Goal: Task Accomplishment & Management: Manage account settings

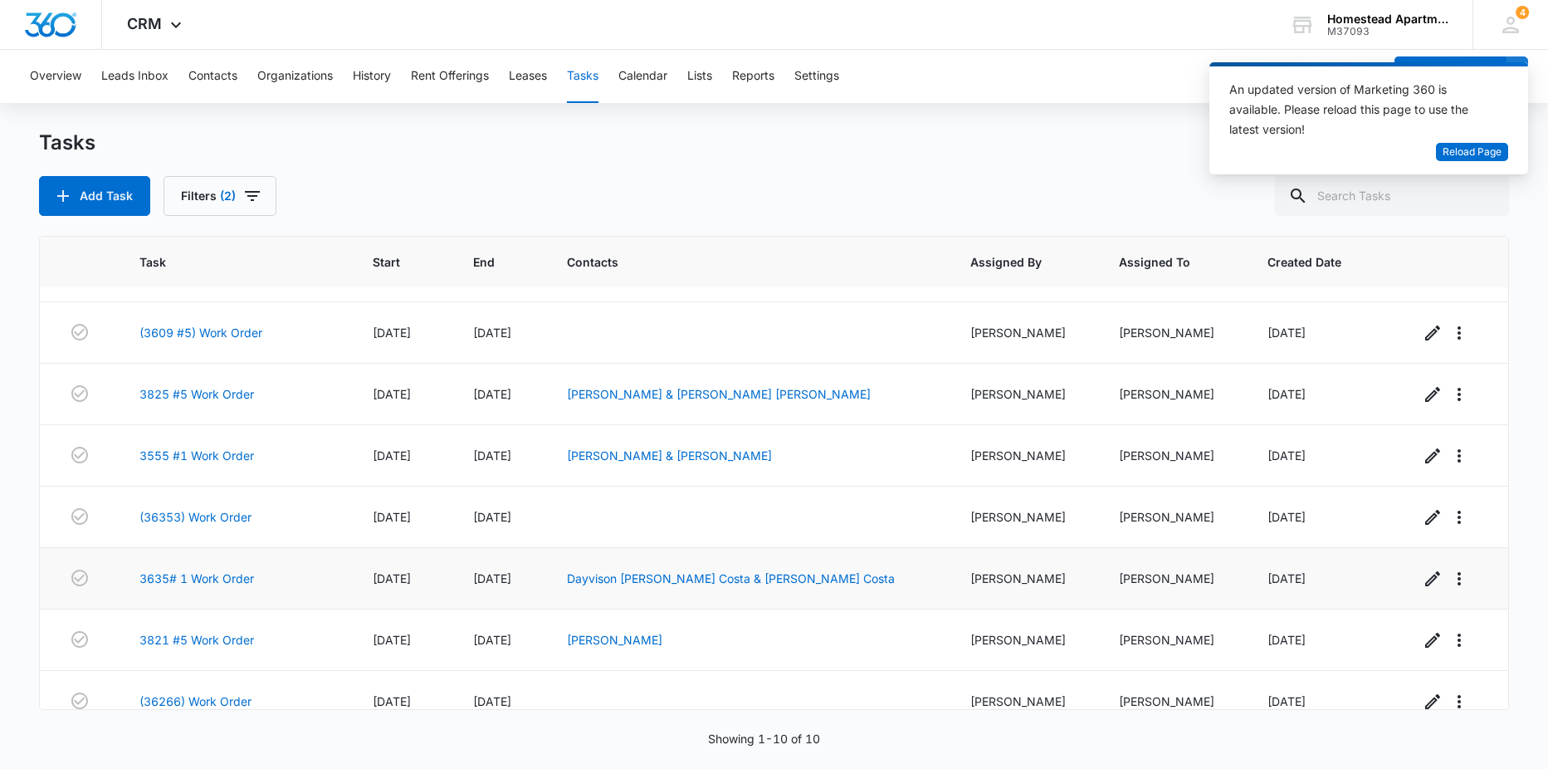
scroll to position [193, 0]
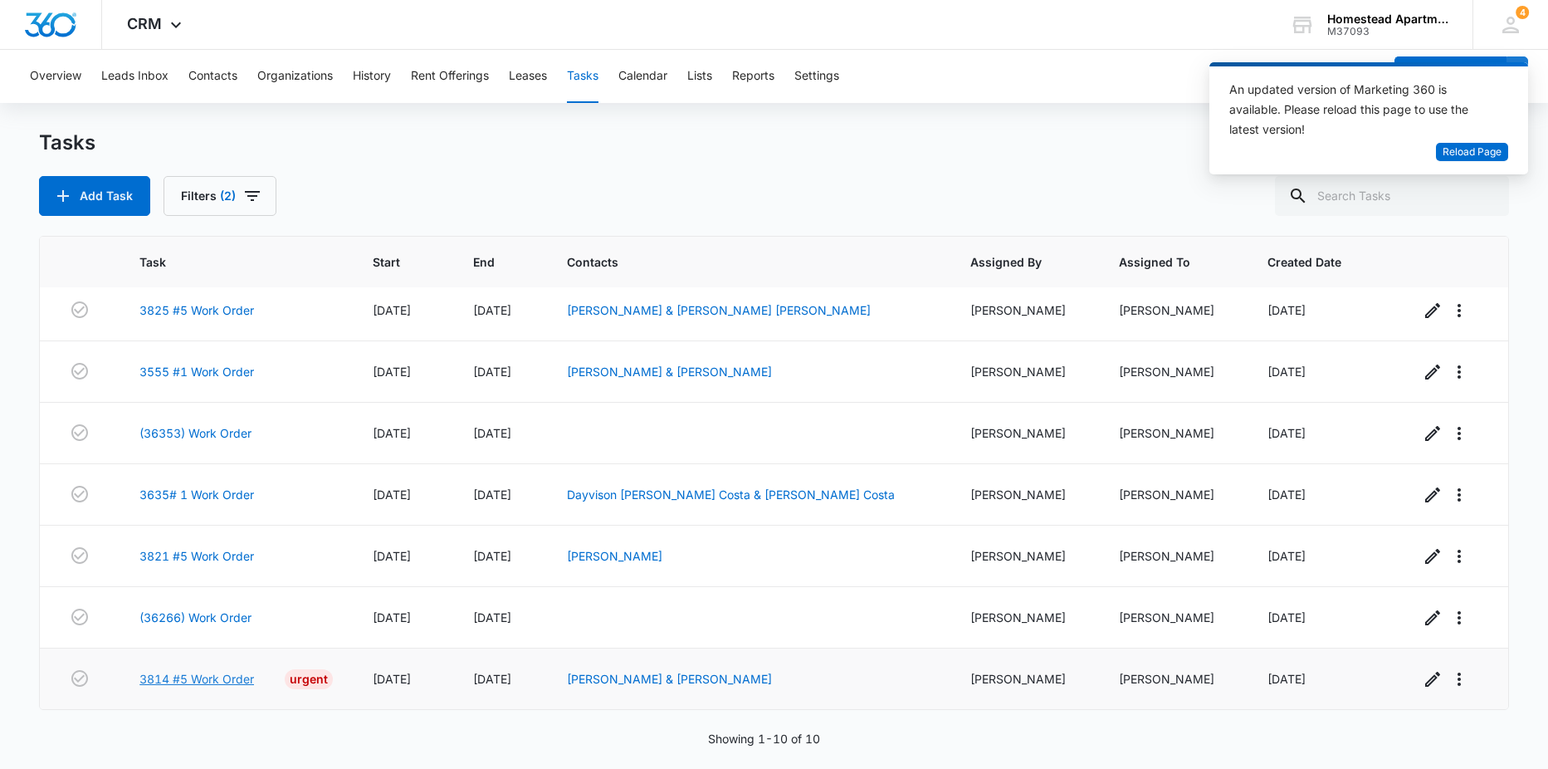
click at [225, 680] on link "3814 #5 Work Order" at bounding box center [196, 678] width 115 height 17
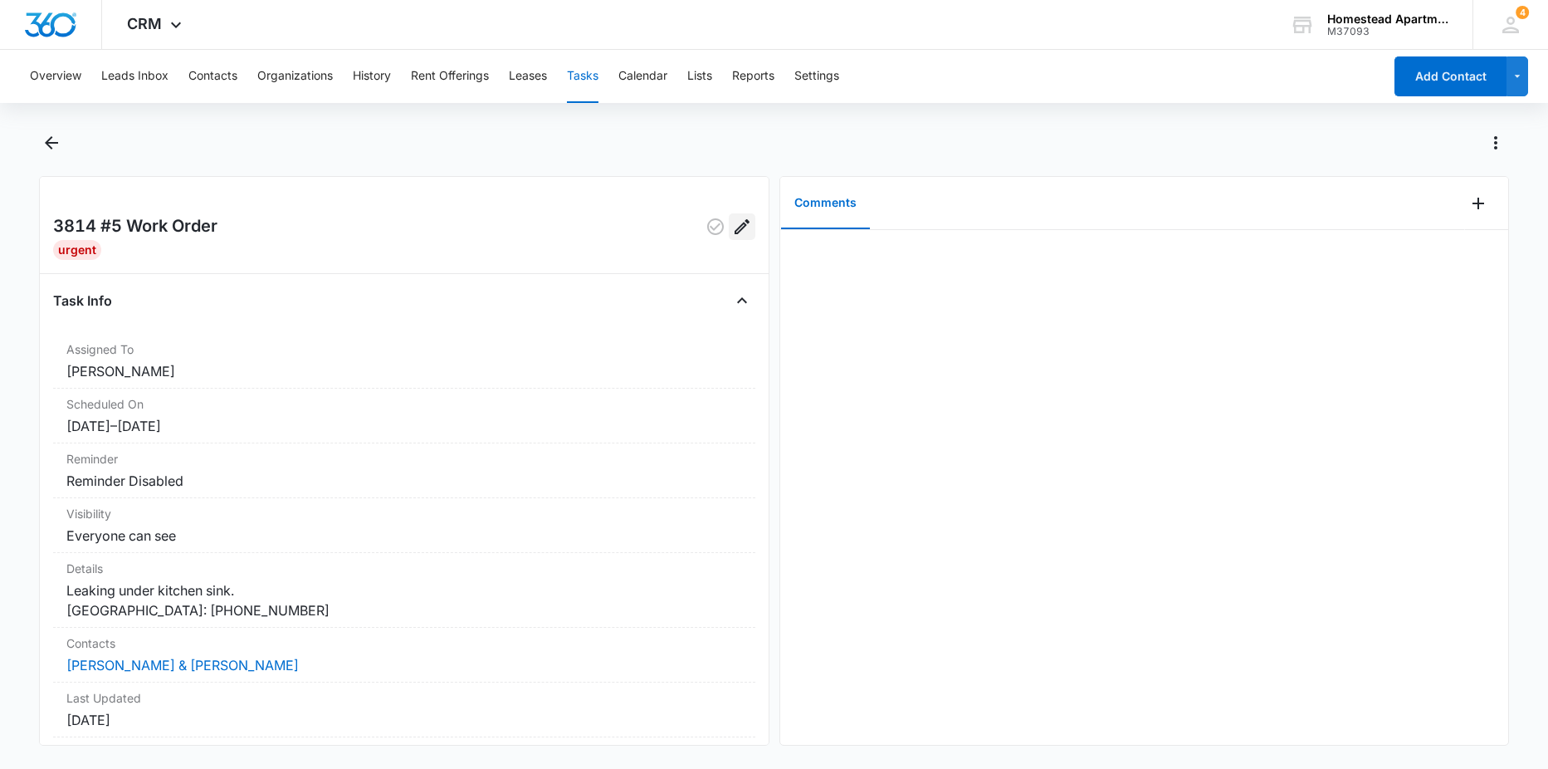
click at [735, 228] on icon "Edit" at bounding box center [742, 226] width 15 height 15
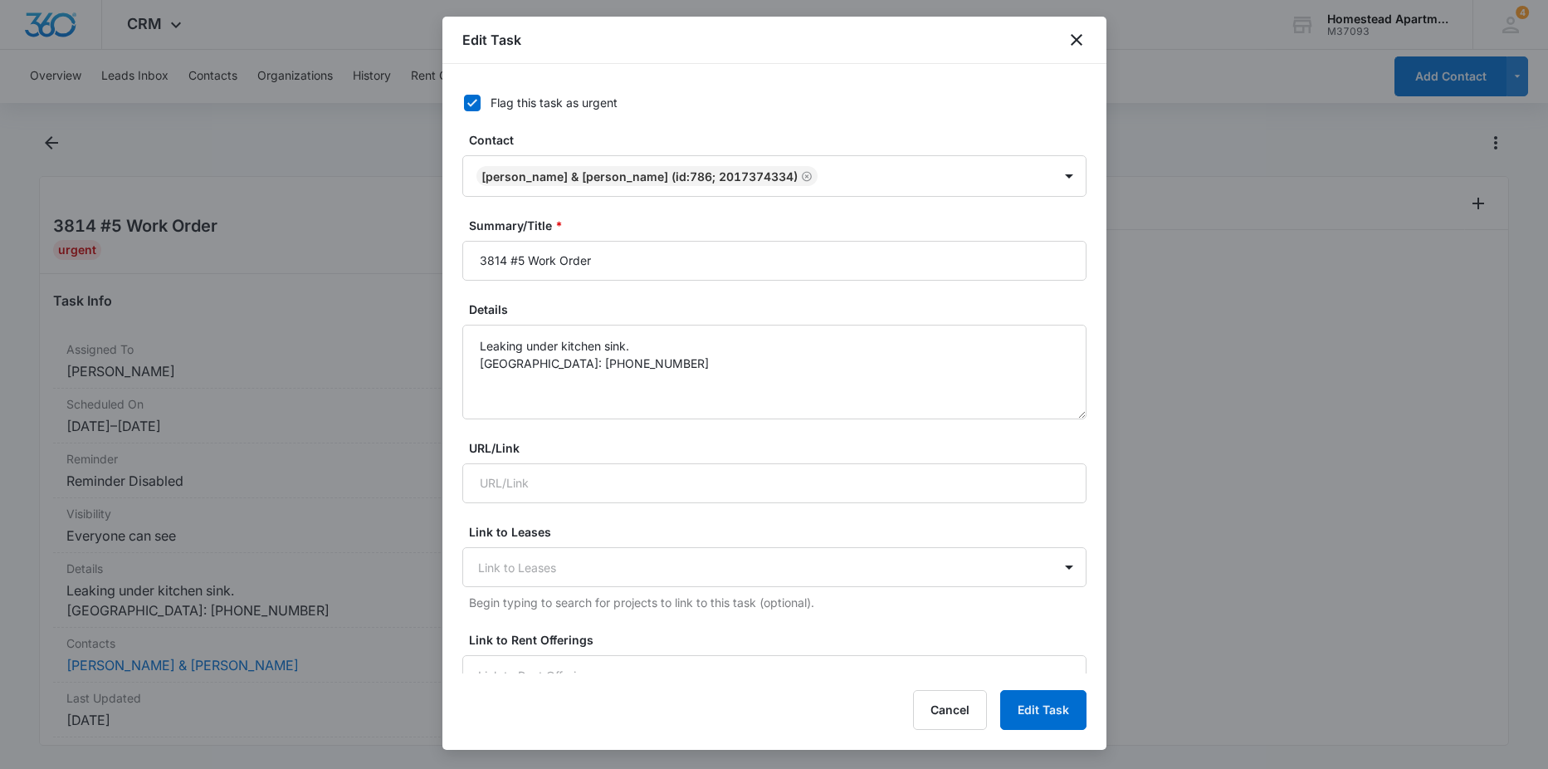
click at [476, 103] on icon at bounding box center [472, 102] width 15 height 15
click at [464, 103] on input "Flag this task as urgent" at bounding box center [458, 103] width 12 height 12
checkbox input "false"
click at [1037, 709] on button "Edit Task" at bounding box center [1043, 710] width 86 height 40
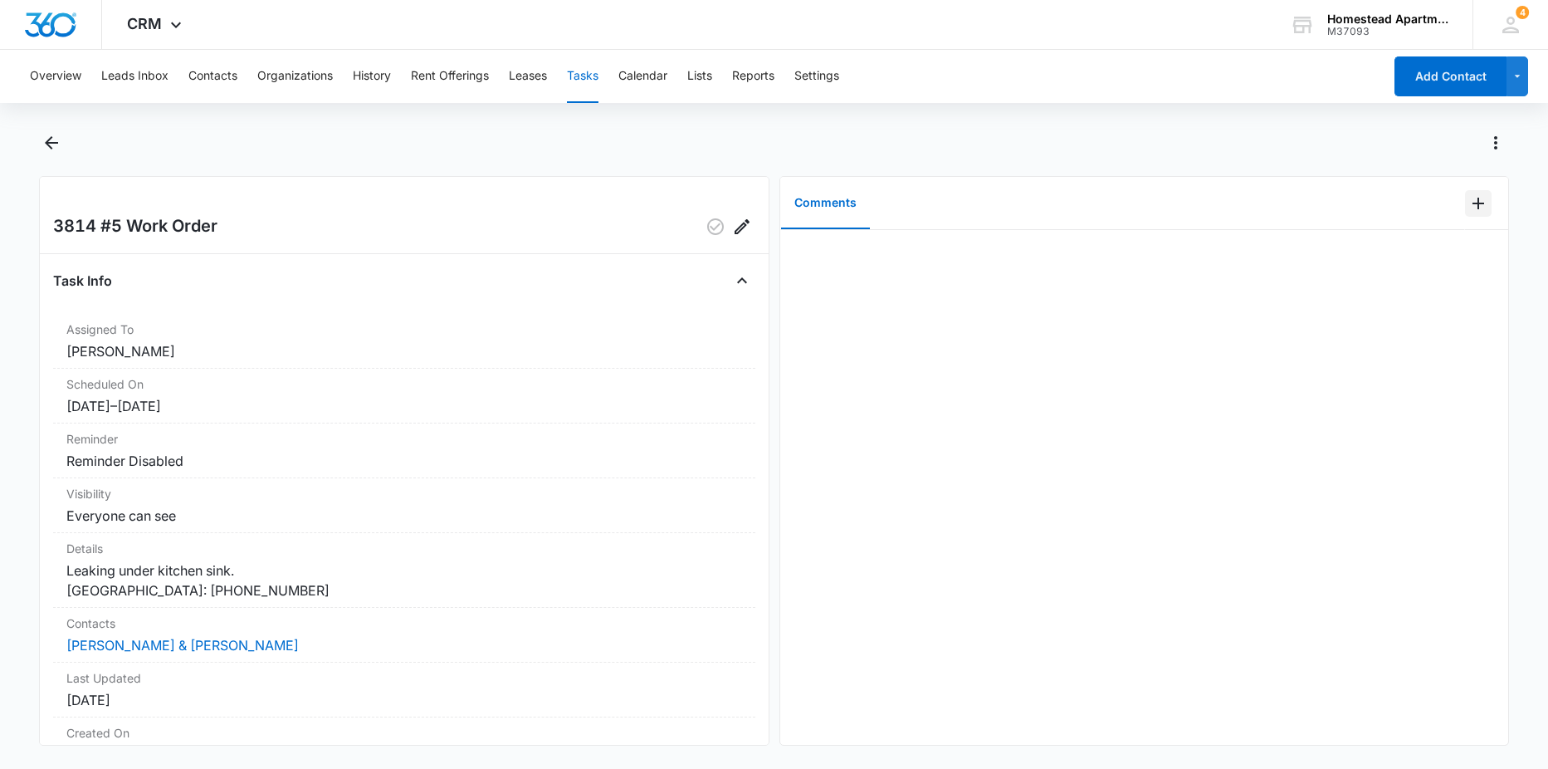
click at [1468, 206] on icon "Add Comment" at bounding box center [1478, 203] width 20 height 20
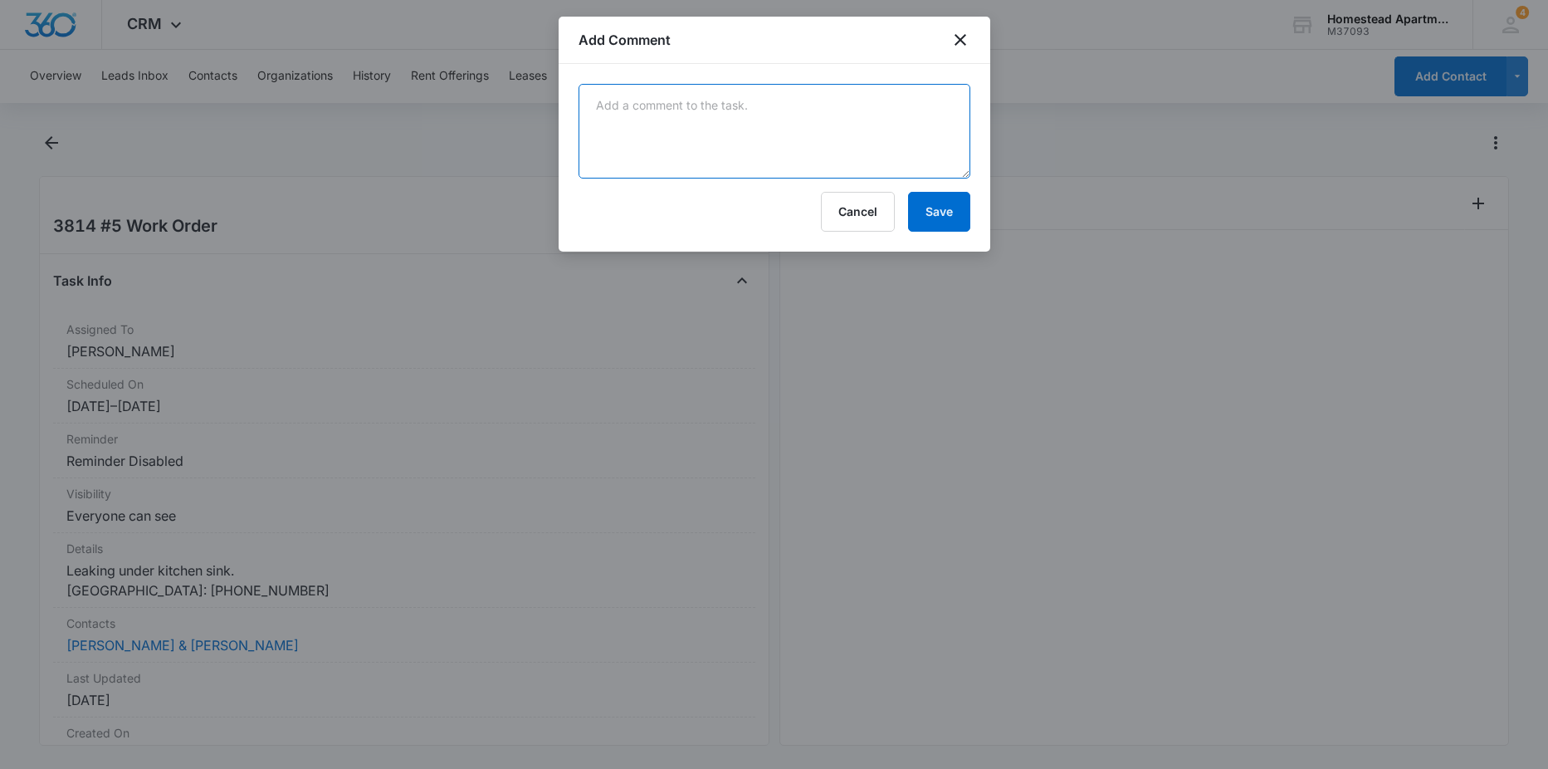
click at [808, 127] on textarea at bounding box center [774, 131] width 392 height 95
type textarea "the garbabge disposal was leaking so had to replace it with a brand new one - C…"
click at [952, 200] on button "Save" at bounding box center [939, 212] width 62 height 40
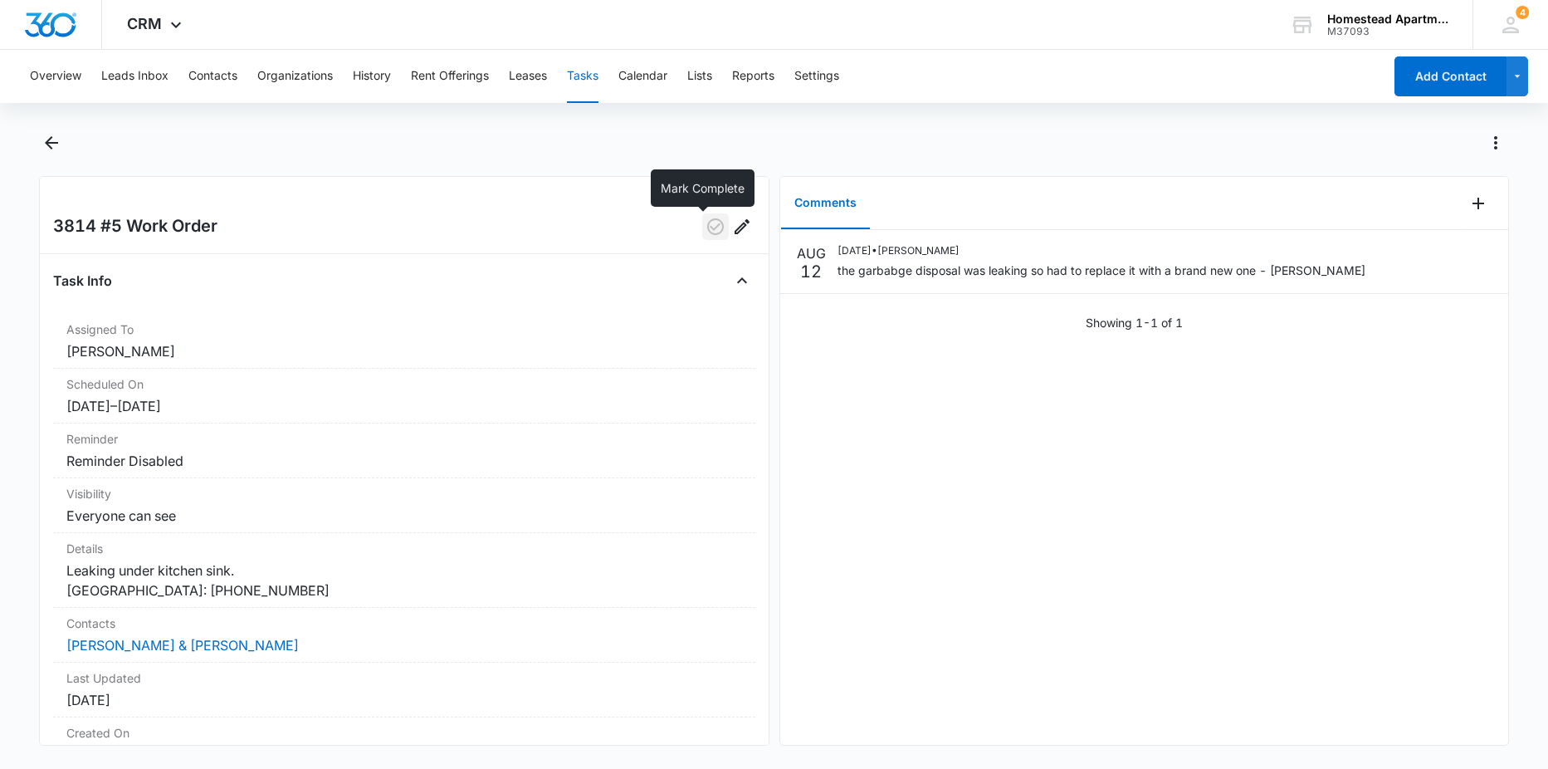
click at [707, 221] on icon "button" at bounding box center [715, 226] width 17 height 17
click at [58, 144] on icon "Back" at bounding box center [51, 142] width 13 height 13
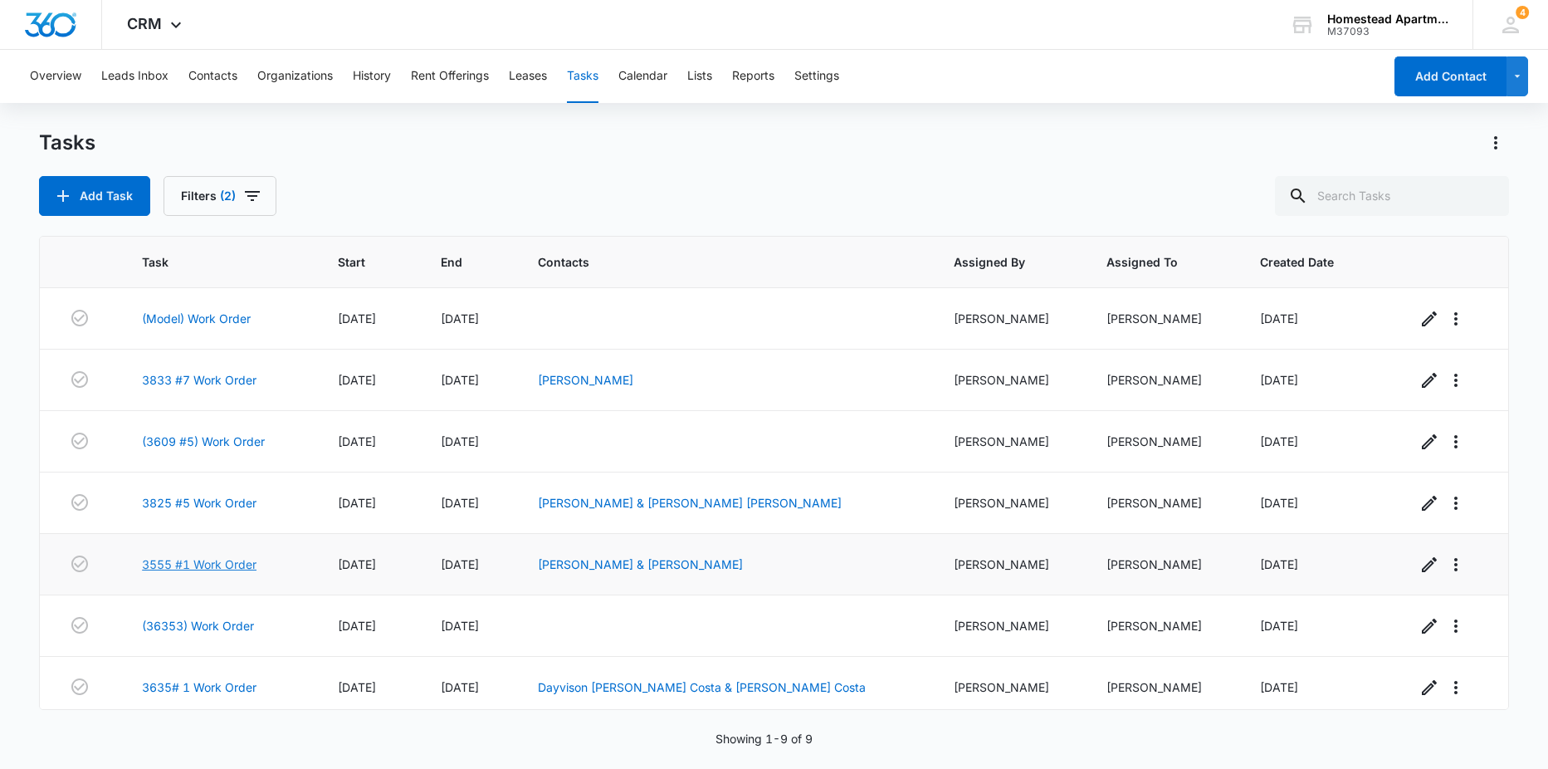
click at [221, 567] on link "3555 #1 Work Order" at bounding box center [199, 563] width 115 height 17
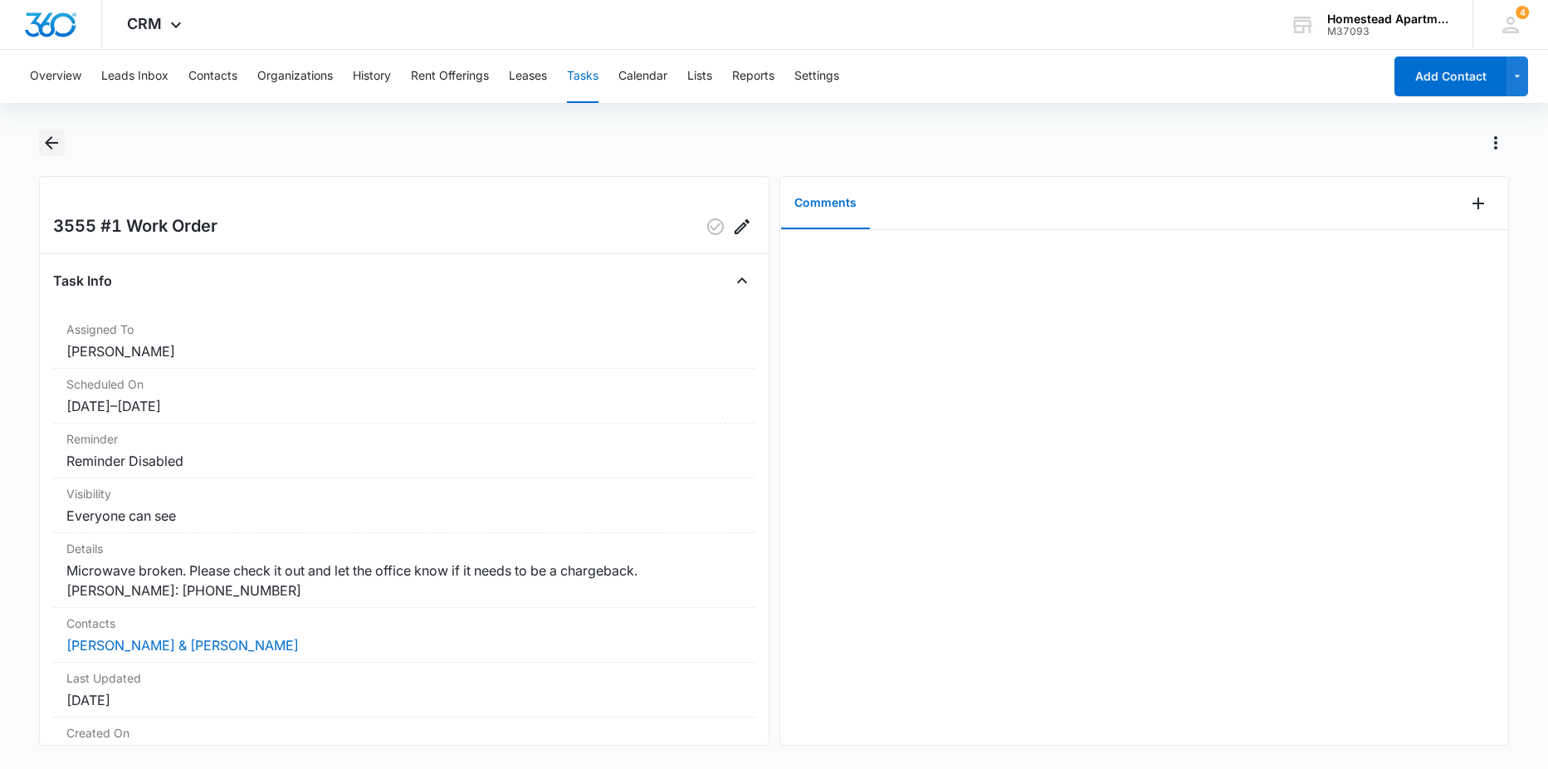
click at [54, 139] on icon "Back" at bounding box center [51, 143] width 20 height 20
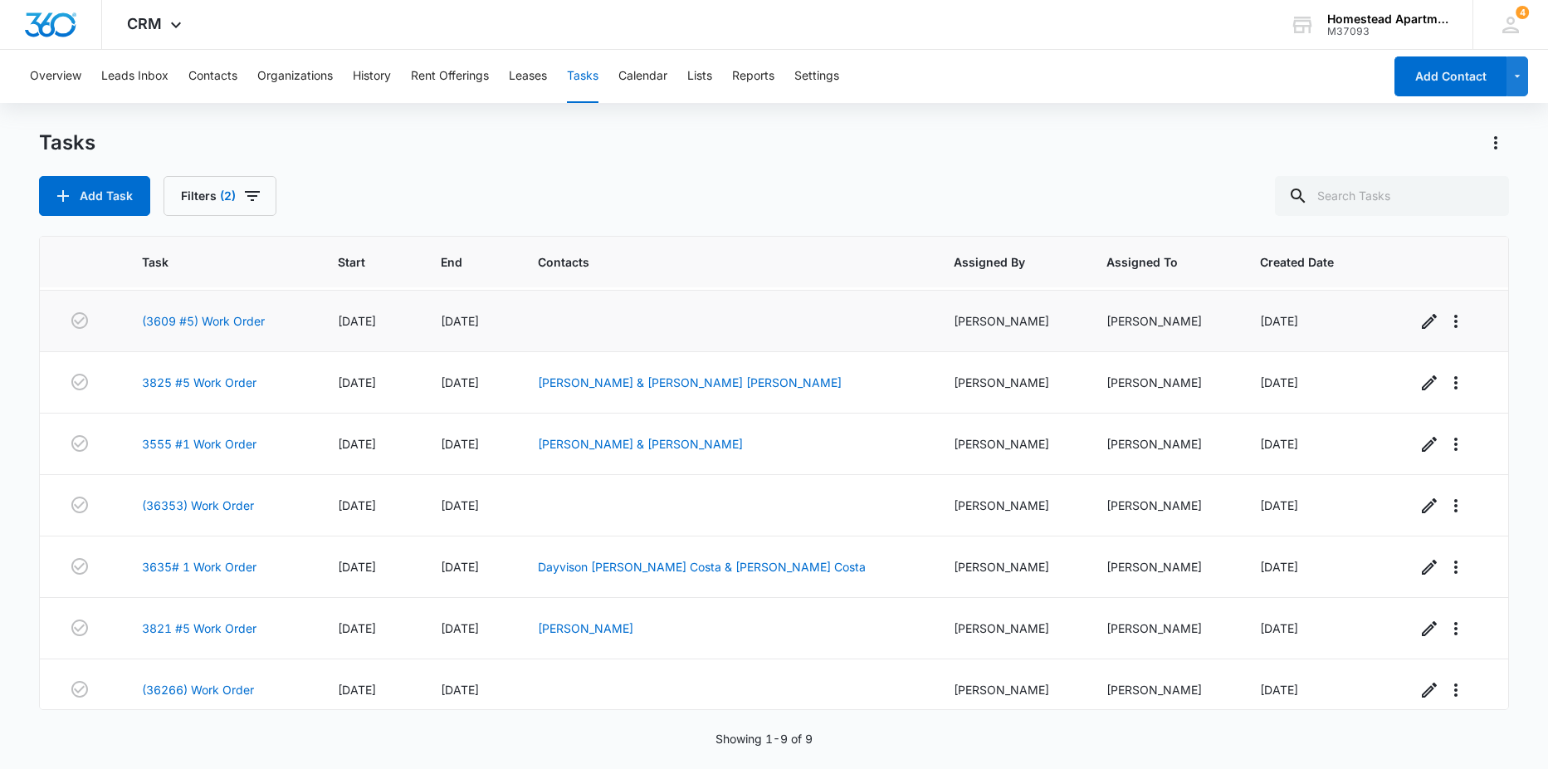
scroll to position [131, 0]
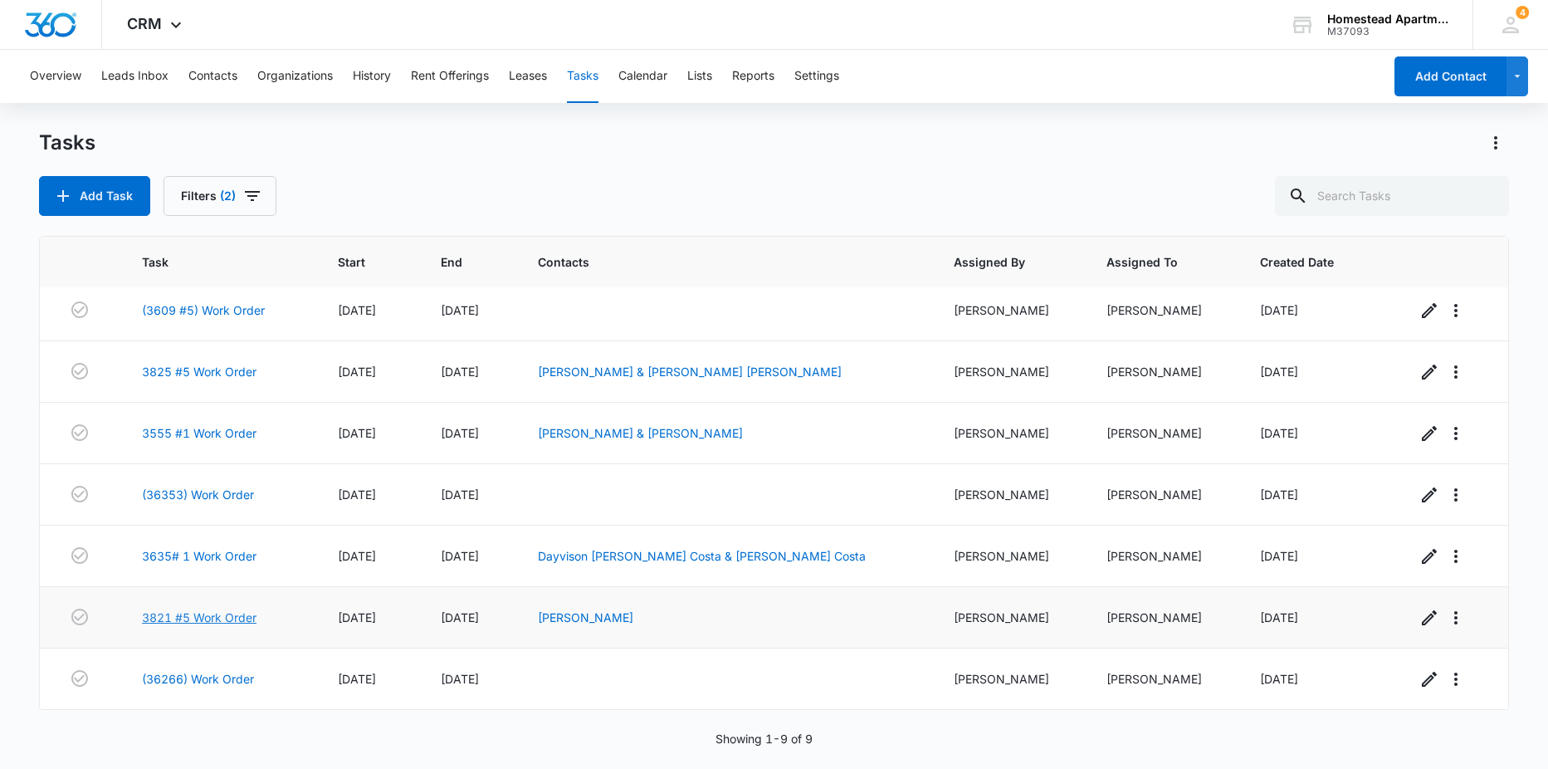
click at [210, 619] on link "3821 #5 Work Order" at bounding box center [199, 616] width 115 height 17
